Goal: Task Accomplishment & Management: Complete application form

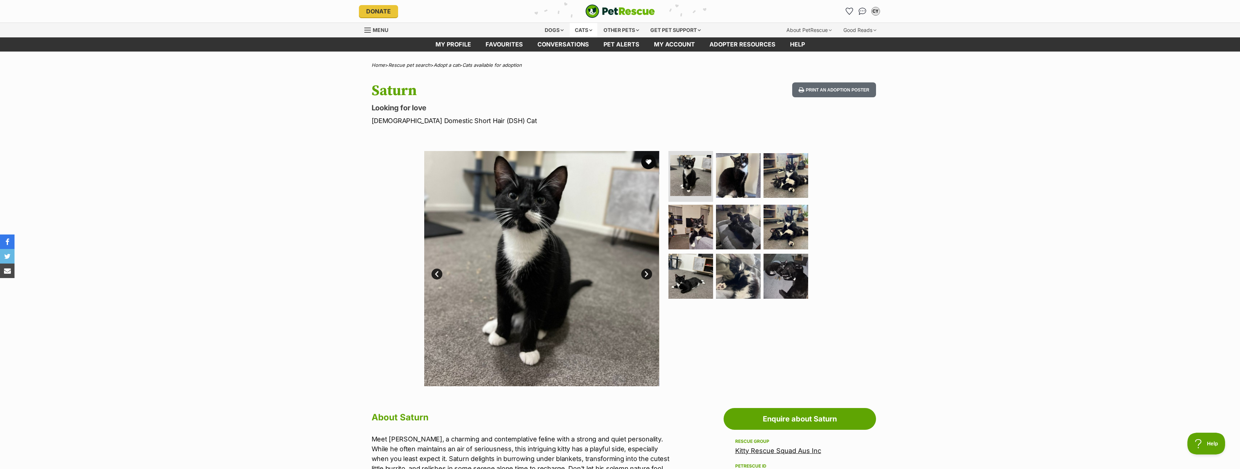
click at [581, 28] on div "Cats" at bounding box center [584, 30] width 28 height 15
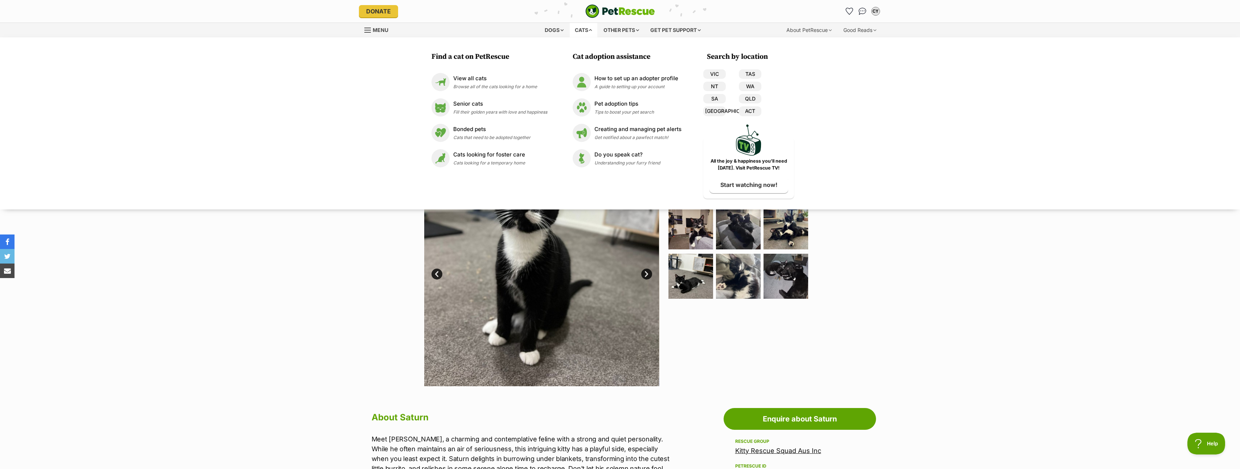
click at [294, 220] on div "Available 1 of 9 images 1 of 9 images 1 of 9 images 1 of 9 images 1 of 9 images…" at bounding box center [620, 263] width 1240 height 246
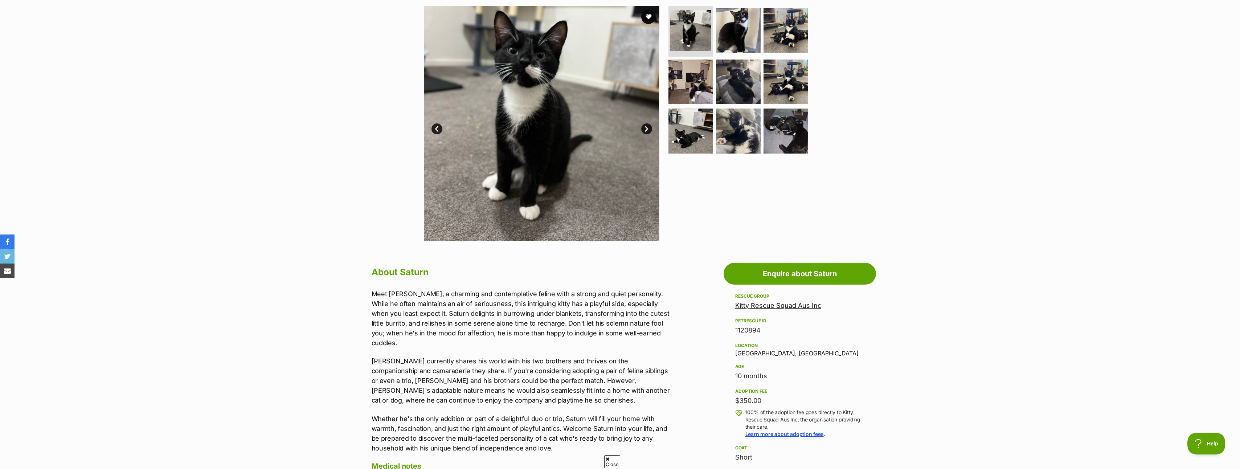
click at [781, 301] on div "Kitty Rescue Squad Aus Inc" at bounding box center [799, 306] width 129 height 10
click at [781, 303] on link "Kitty Rescue Squad Aus Inc" at bounding box center [778, 306] width 86 height 8
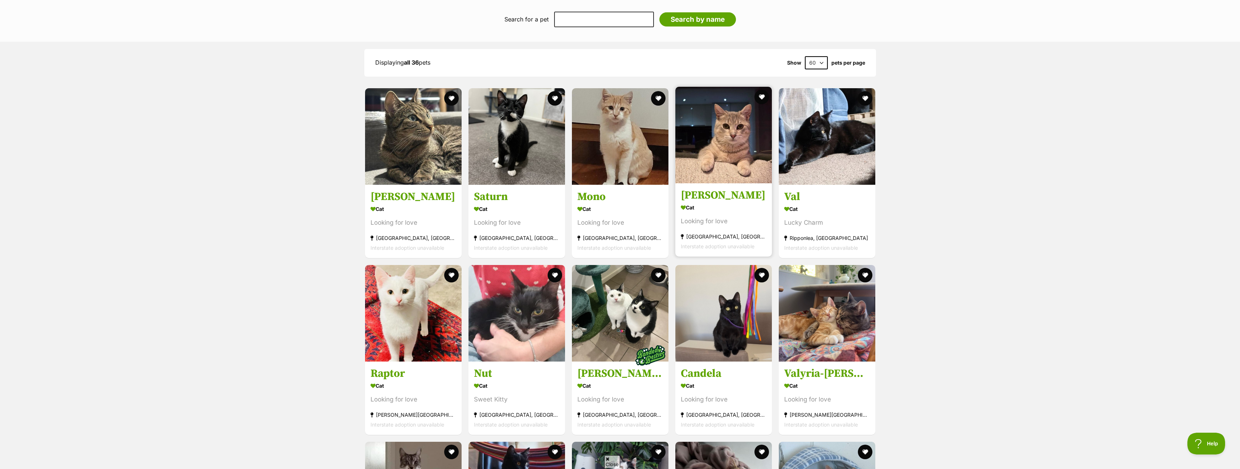
click at [711, 131] on img at bounding box center [723, 135] width 97 height 97
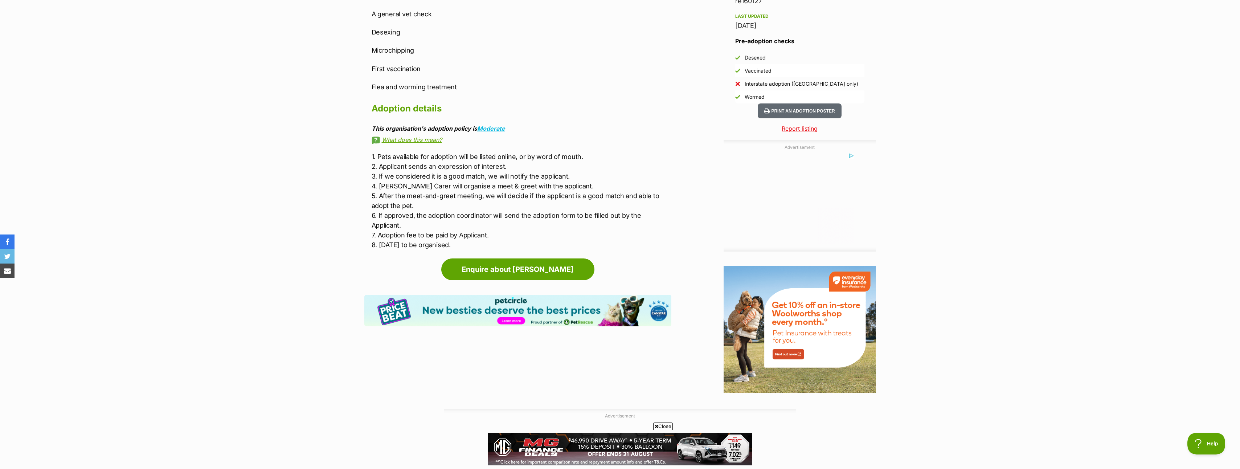
scroll to position [653, 0]
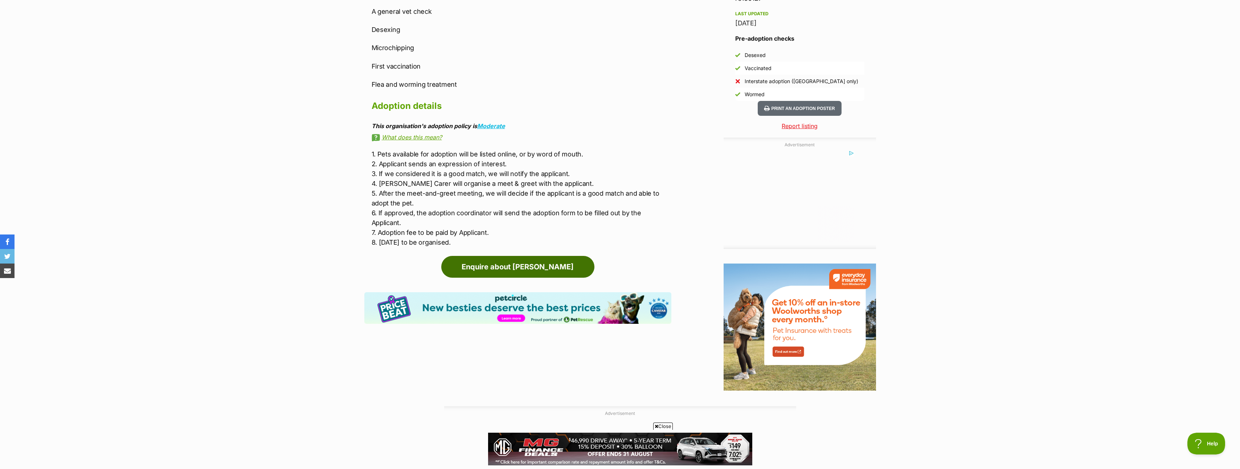
click at [542, 256] on link "Enquire about Romeo" at bounding box center [517, 267] width 153 height 22
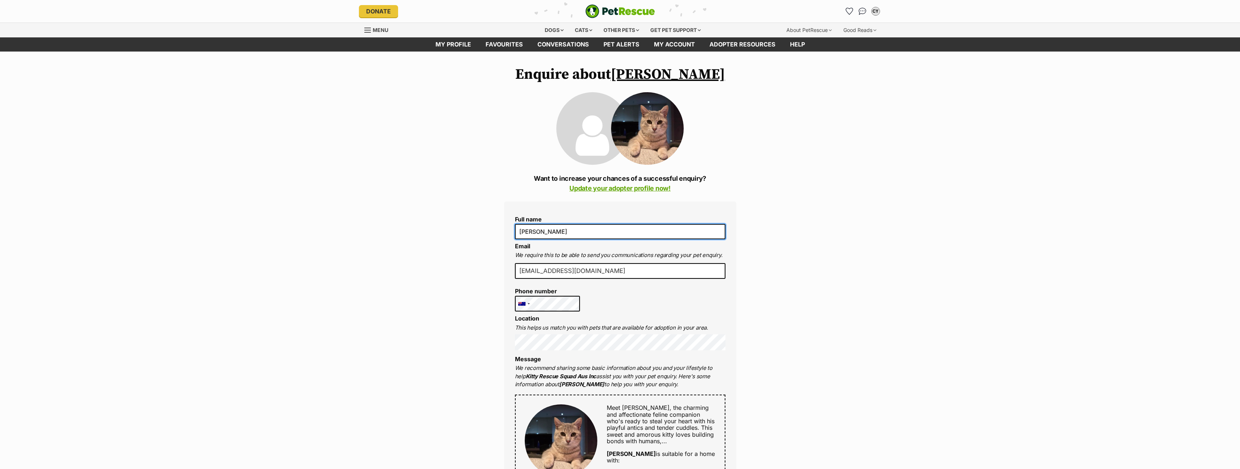
click at [581, 233] on input "[PERSON_NAME]" at bounding box center [620, 231] width 211 height 15
type input "Catherine Yulianda"
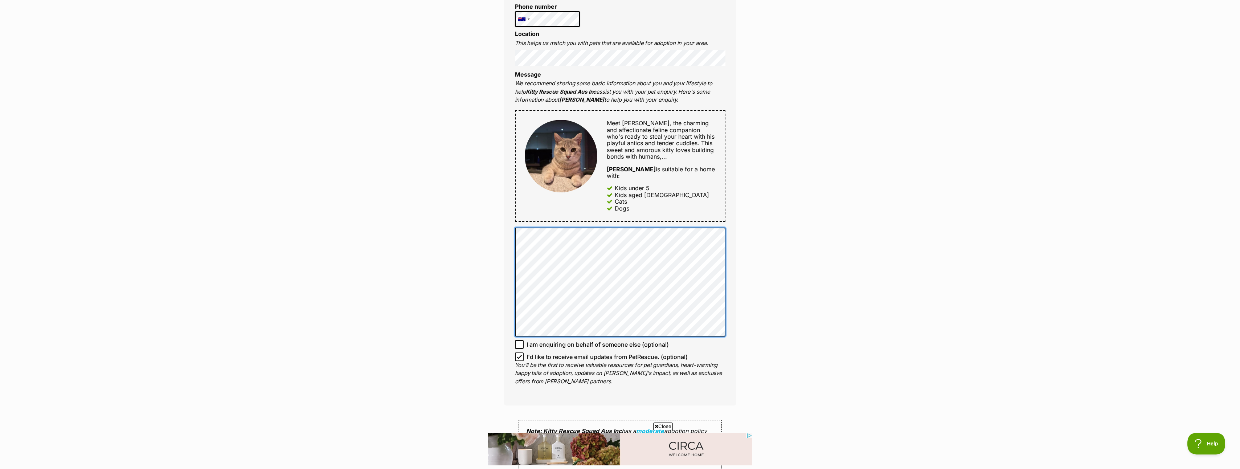
scroll to position [327, 0]
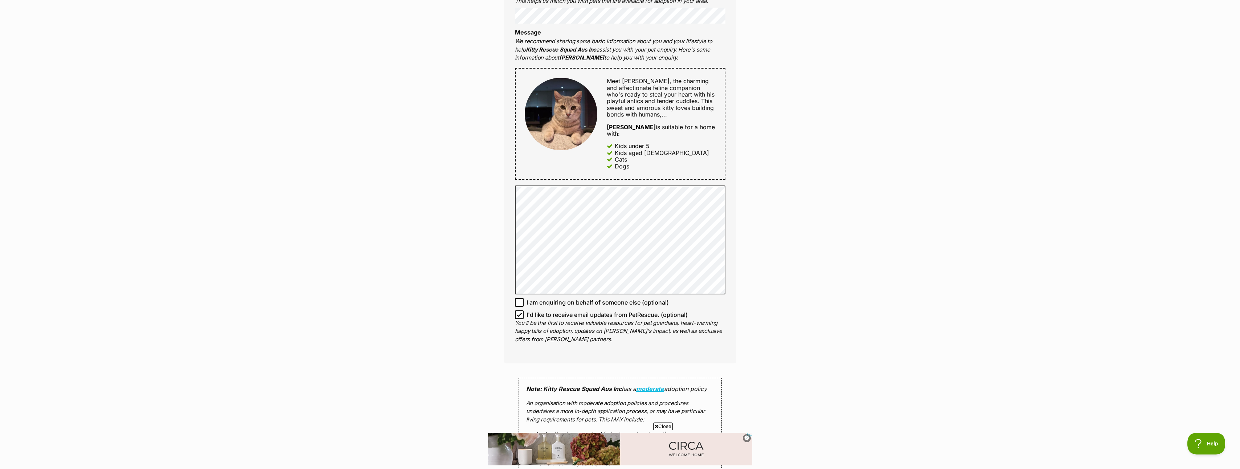
click at [519, 313] on icon at bounding box center [519, 314] width 4 height 3
click at [519, 310] on input "I'd like to receive email updates from PetRescue. (optional)" at bounding box center [519, 314] width 9 height 9
checkbox input "false"
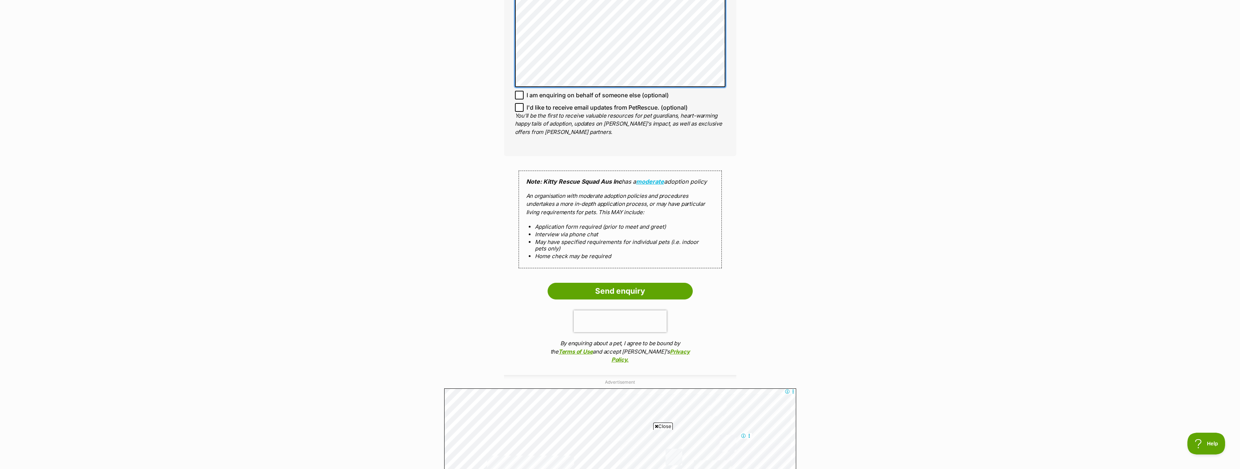
scroll to position [581, 0]
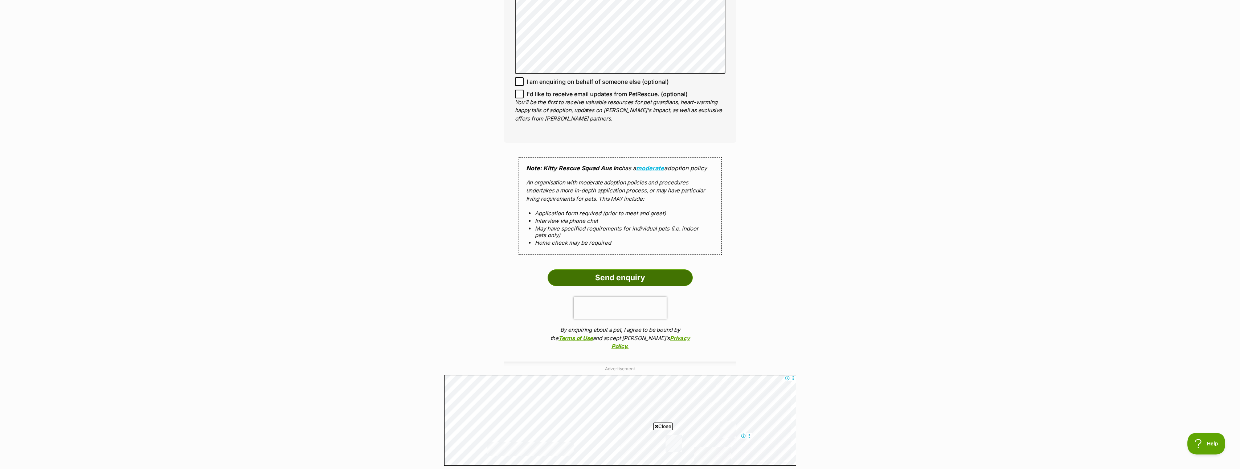
click at [651, 269] on input "Send enquiry" at bounding box center [620, 277] width 145 height 17
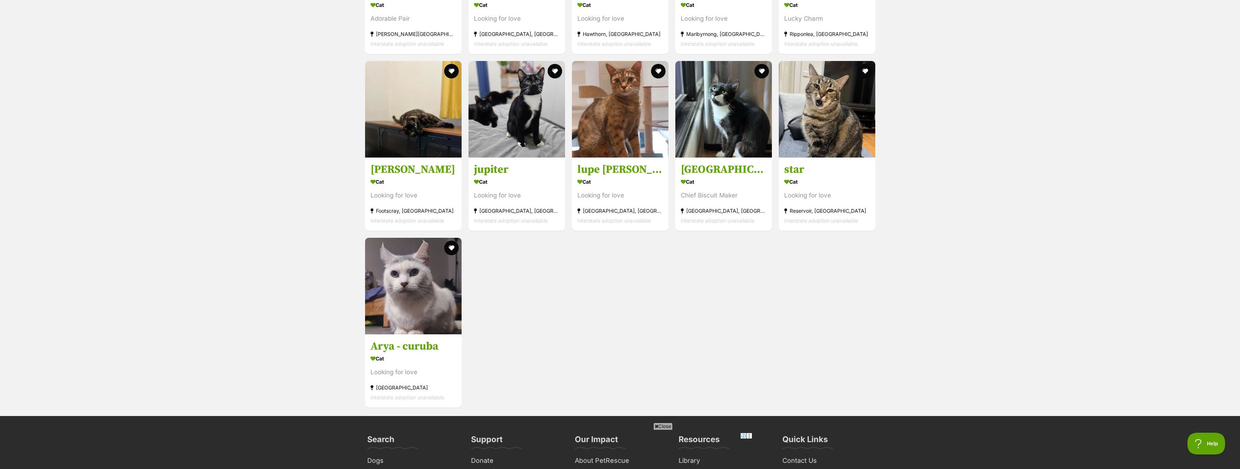
scroll to position [1706, 0]
